Goal: Task Accomplishment & Management: Use online tool/utility

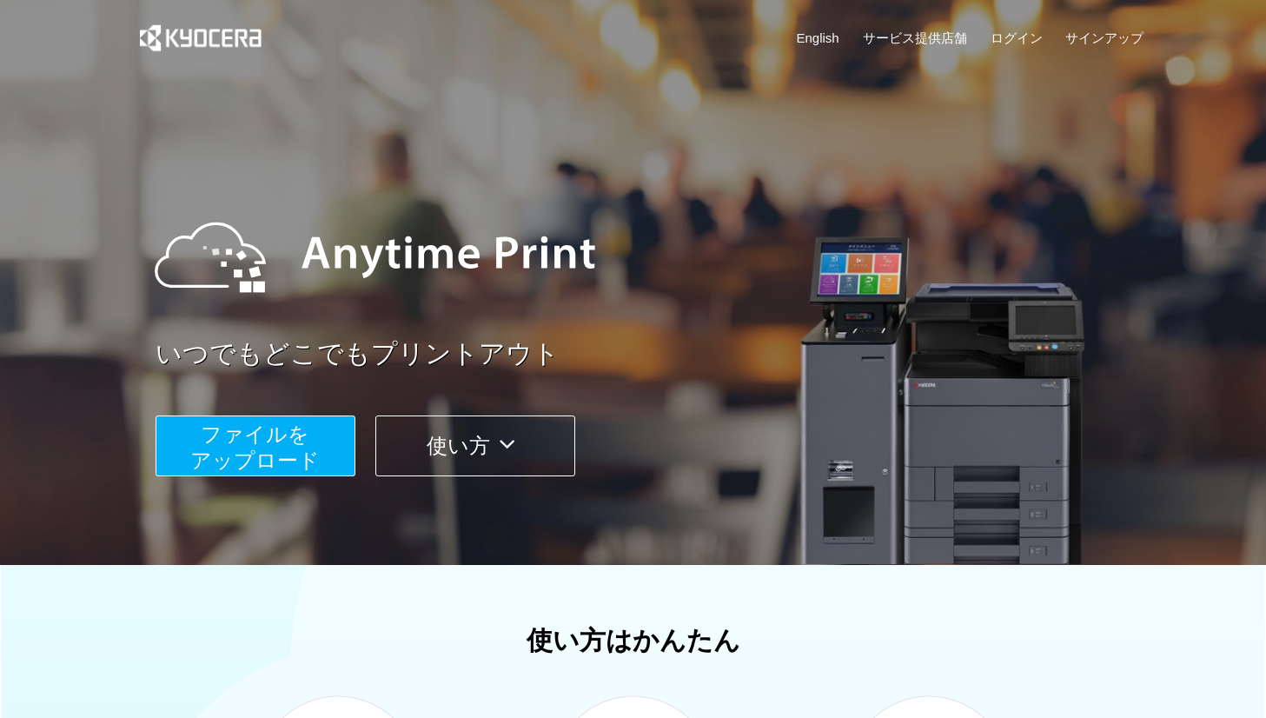
click at [301, 459] on span "ファイルを ​​アップロード" at bounding box center [254, 447] width 129 height 50
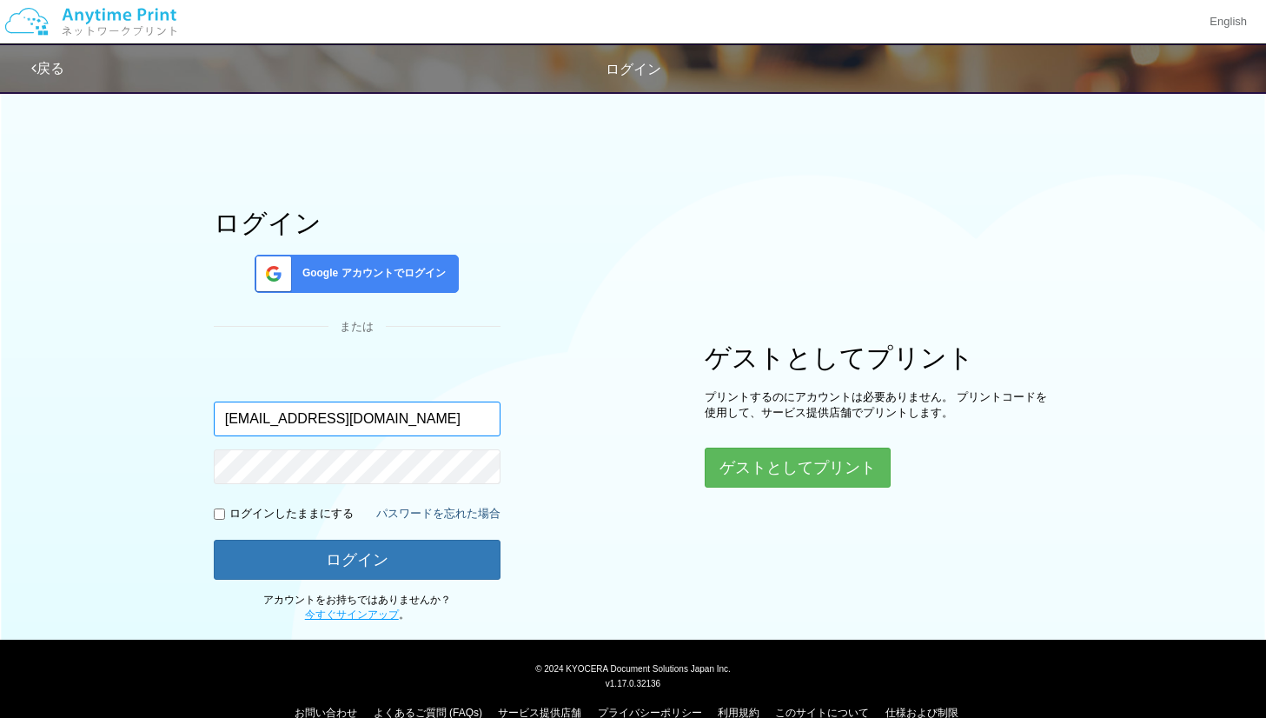
type input "[EMAIL_ADDRESS][DOMAIN_NAME]"
click at [312, 517] on p "ログインしたままにする" at bounding box center [291, 514] width 124 height 17
click at [220, 514] on input "checkbox" at bounding box center [219, 513] width 11 height 11
checkbox input "true"
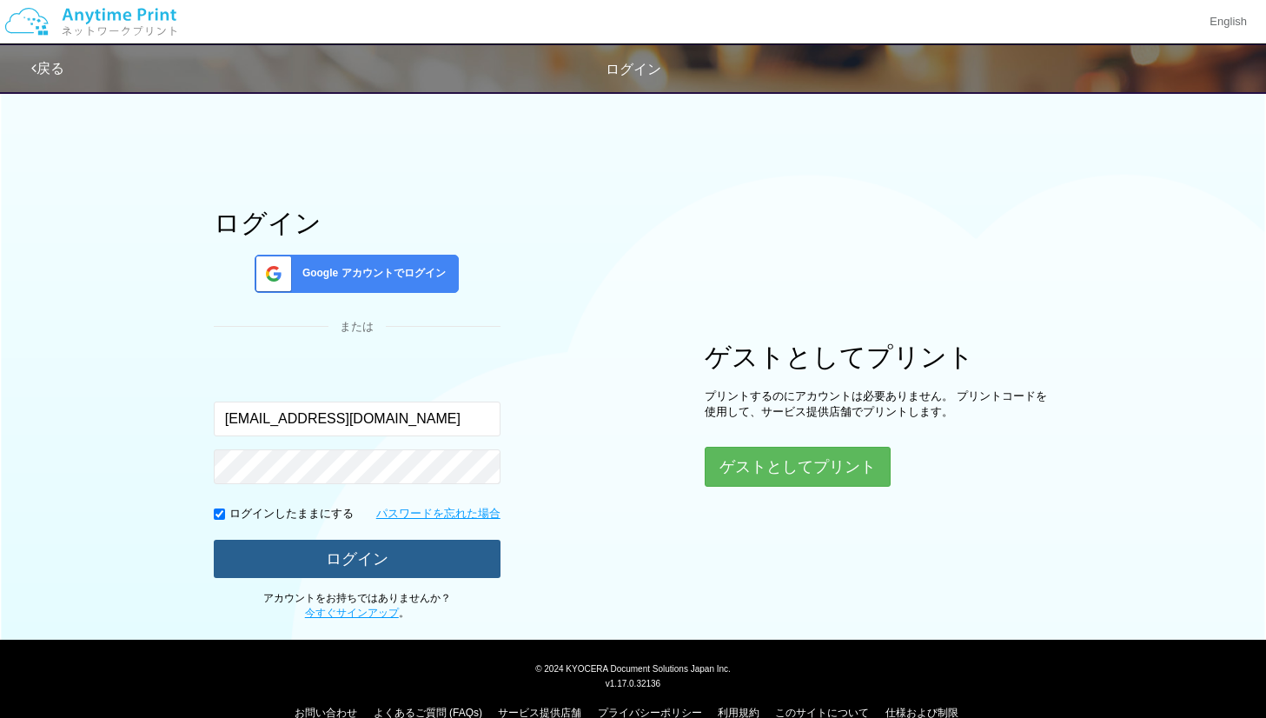
click at [269, 551] on button "ログイン" at bounding box center [357, 559] width 287 height 38
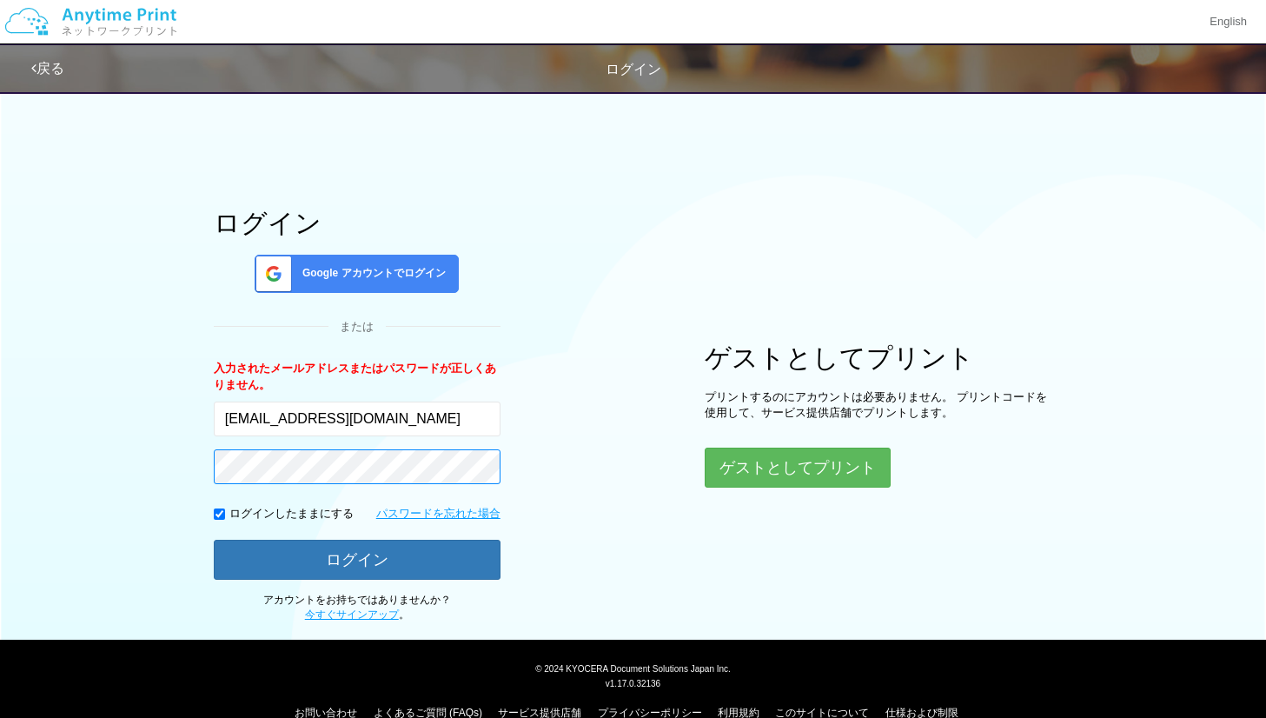
click at [214, 540] on button "ログイン" at bounding box center [357, 560] width 287 height 40
click at [353, 277] on span "Google アカウントでログイン" at bounding box center [370, 273] width 150 height 15
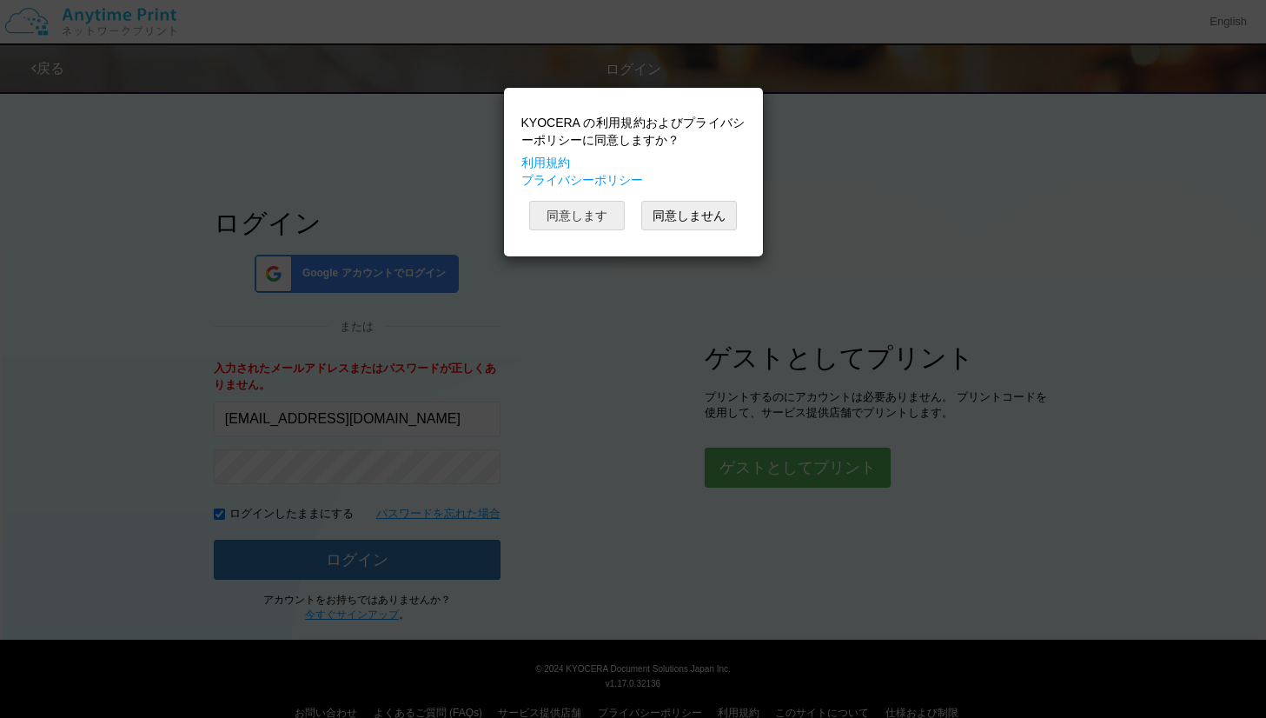
click at [587, 213] on button "同意します" at bounding box center [577, 216] width 96 height 30
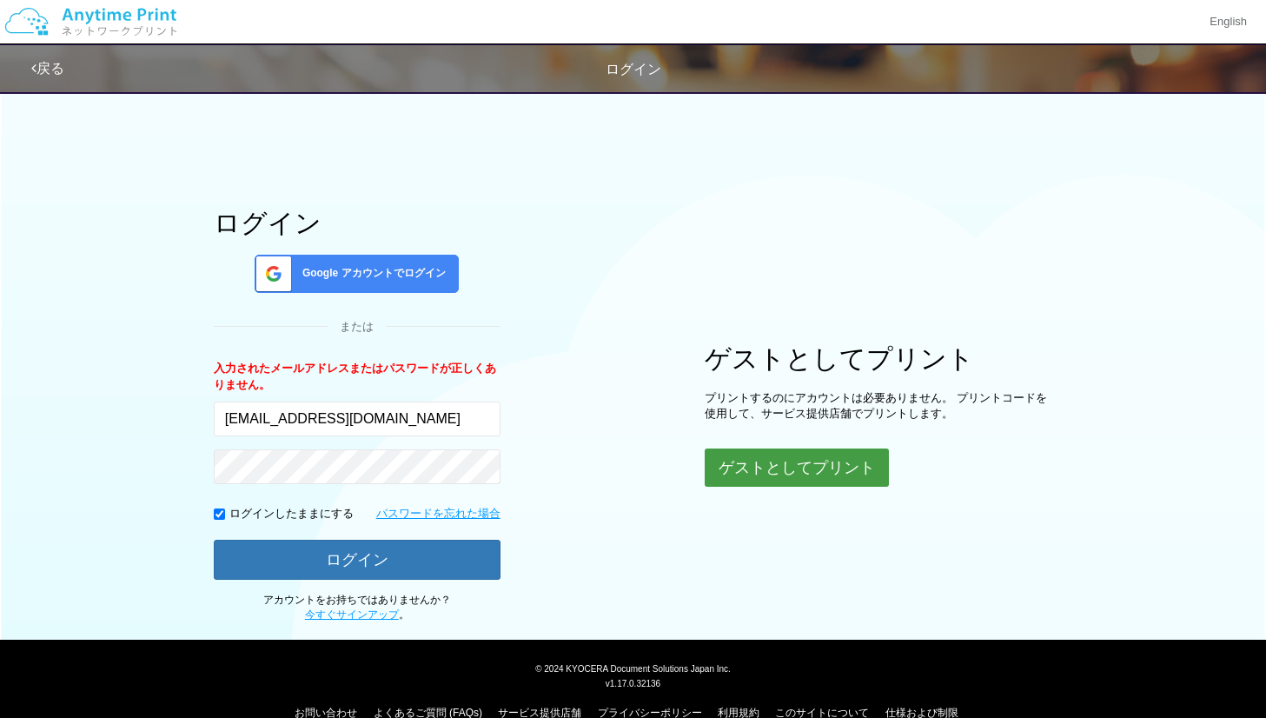
click at [814, 469] on button "ゲストとしてプリント" at bounding box center [797, 467] width 184 height 38
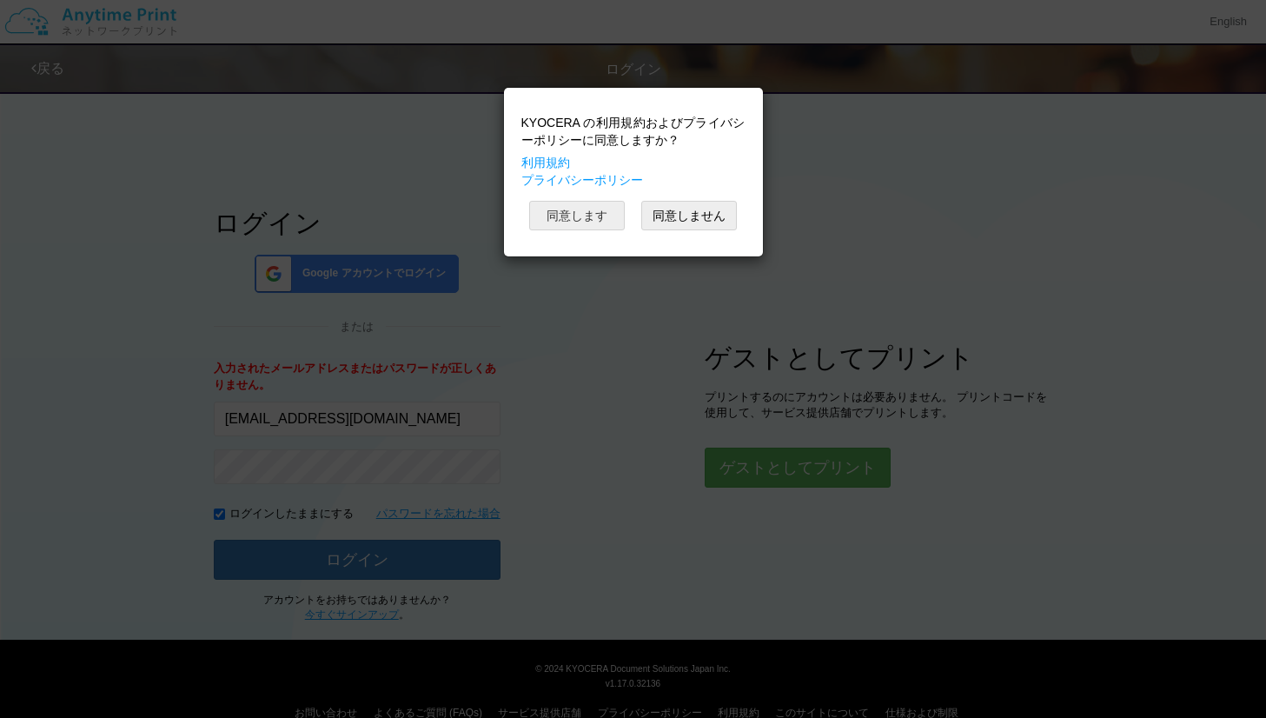
click at [575, 221] on button "同意します" at bounding box center [577, 216] width 96 height 30
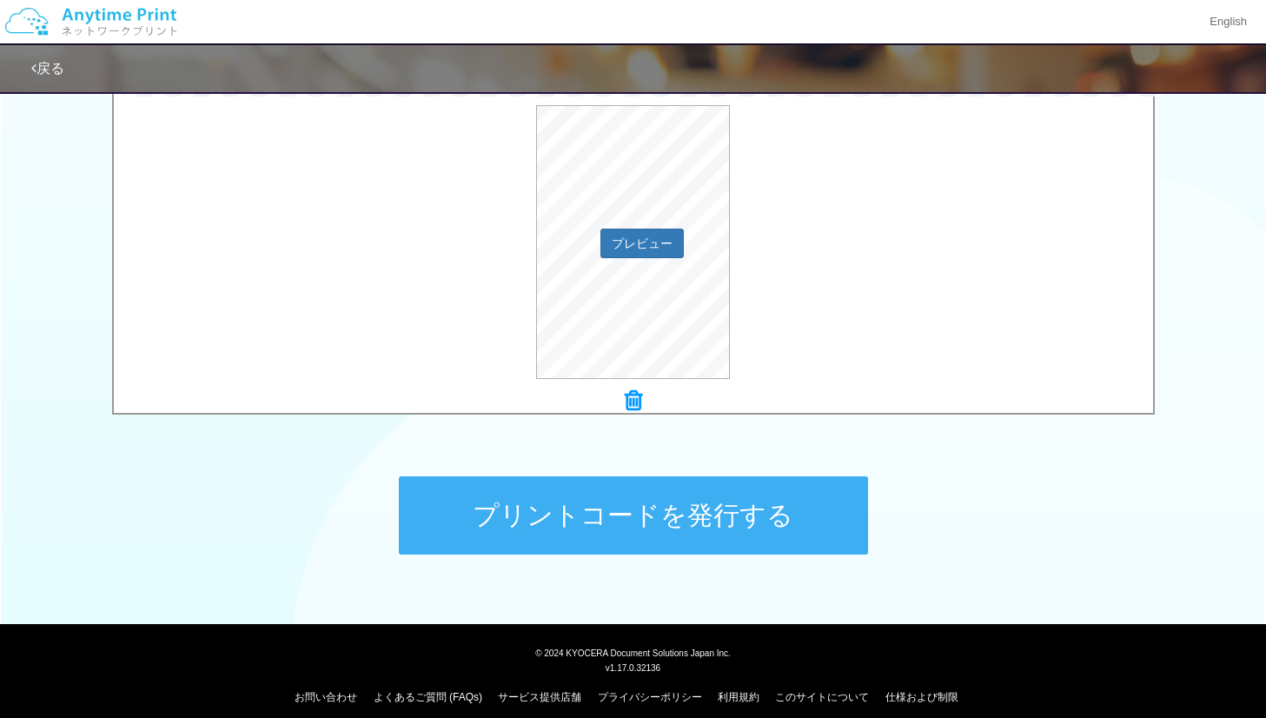
scroll to position [604, 0]
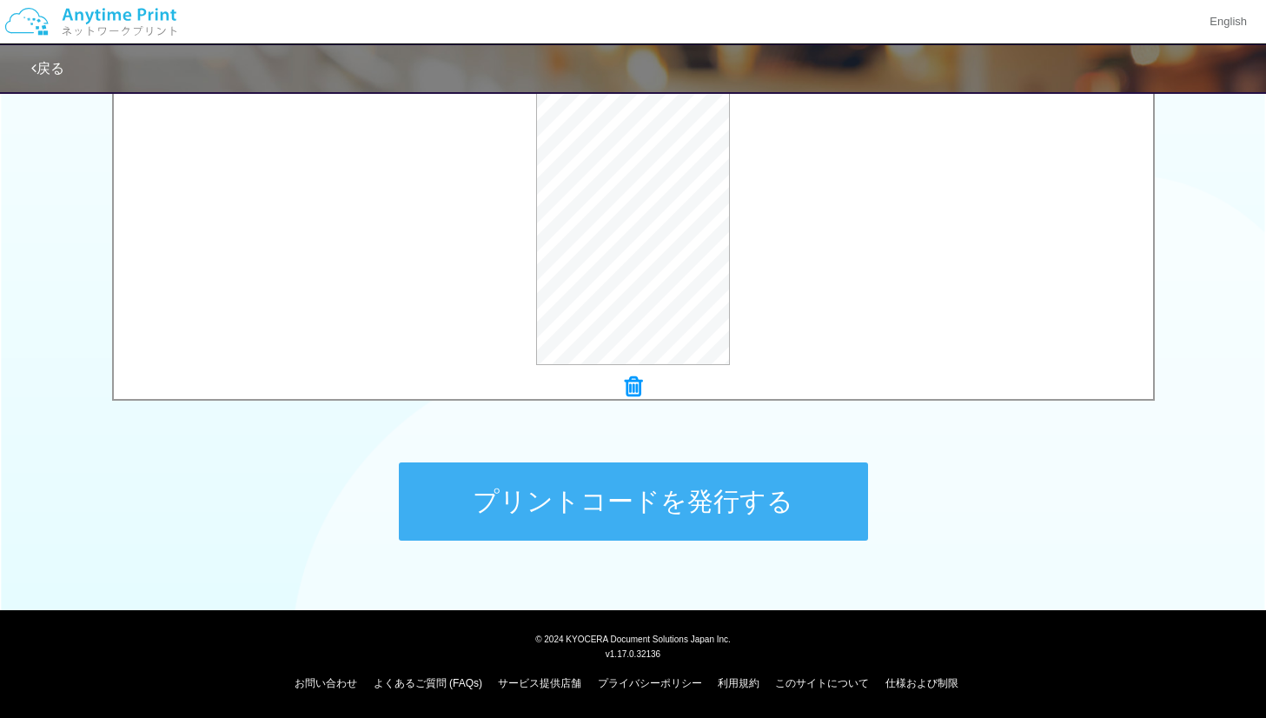
click at [695, 480] on button "プリントコードを発行する" at bounding box center [633, 501] width 469 height 78
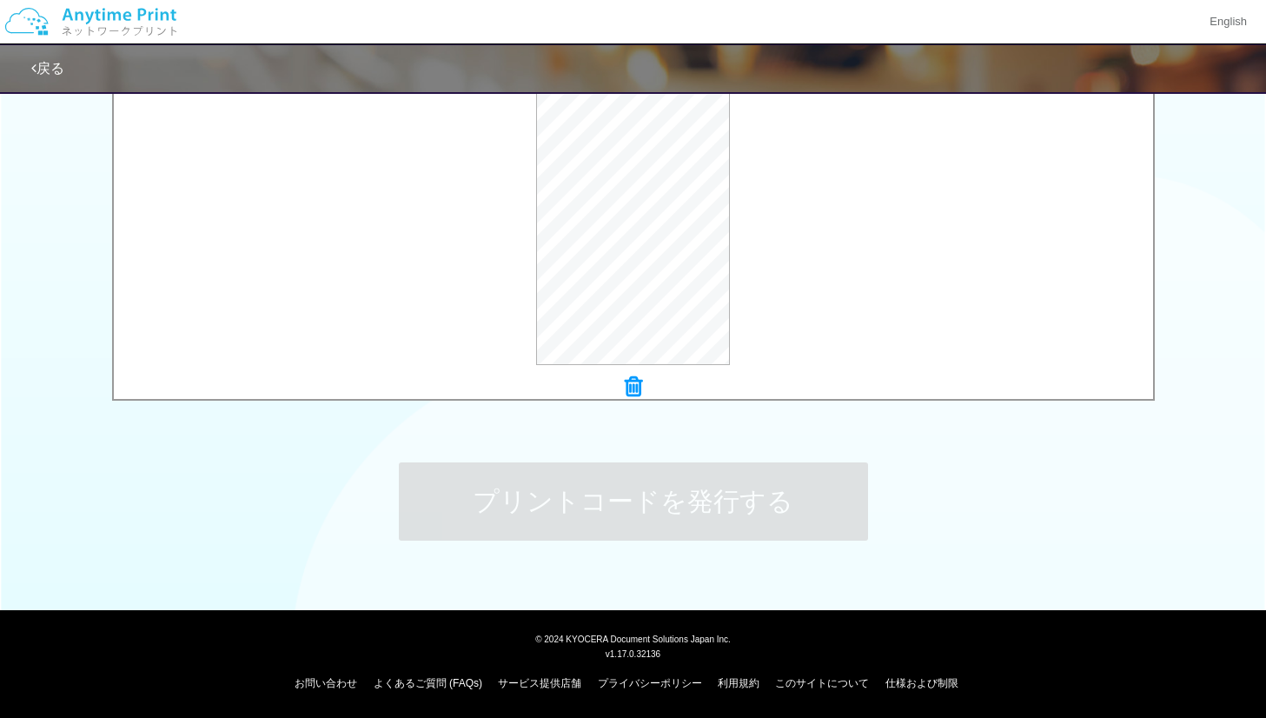
scroll to position [0, 0]
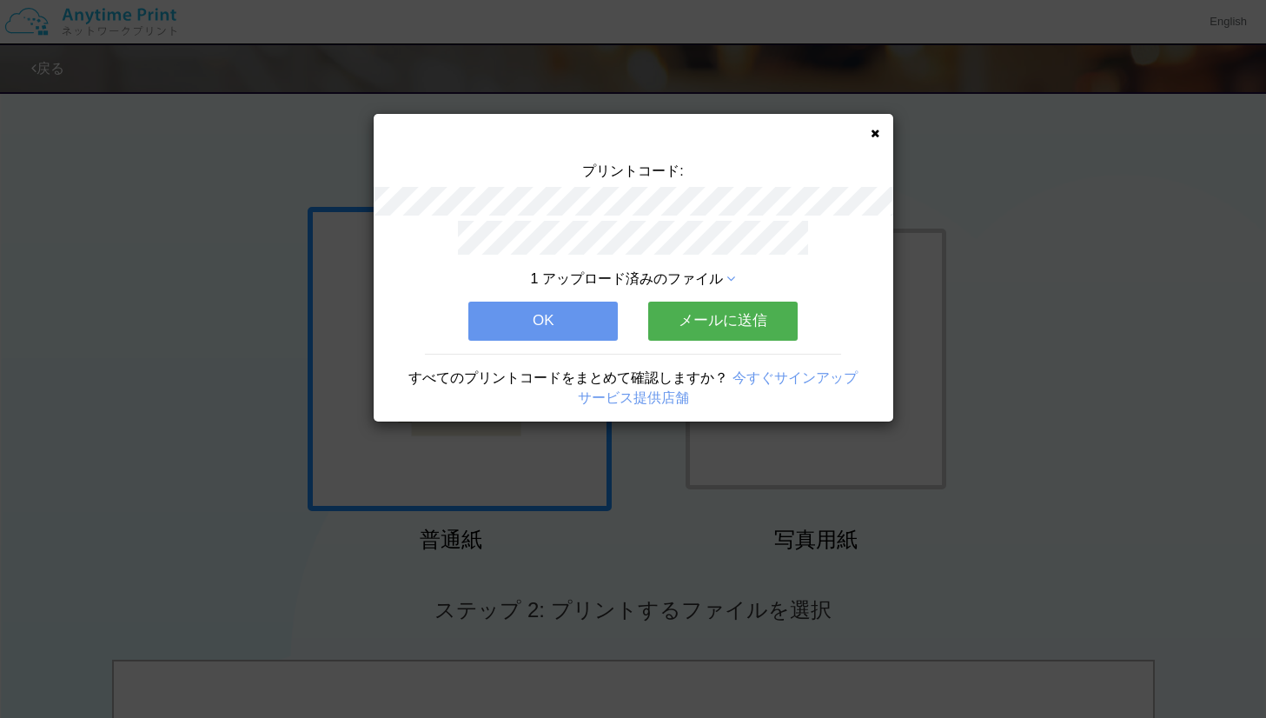
click at [566, 308] on button "OK" at bounding box center [542, 320] width 149 height 38
